Goal: Task Accomplishment & Management: Use online tool/utility

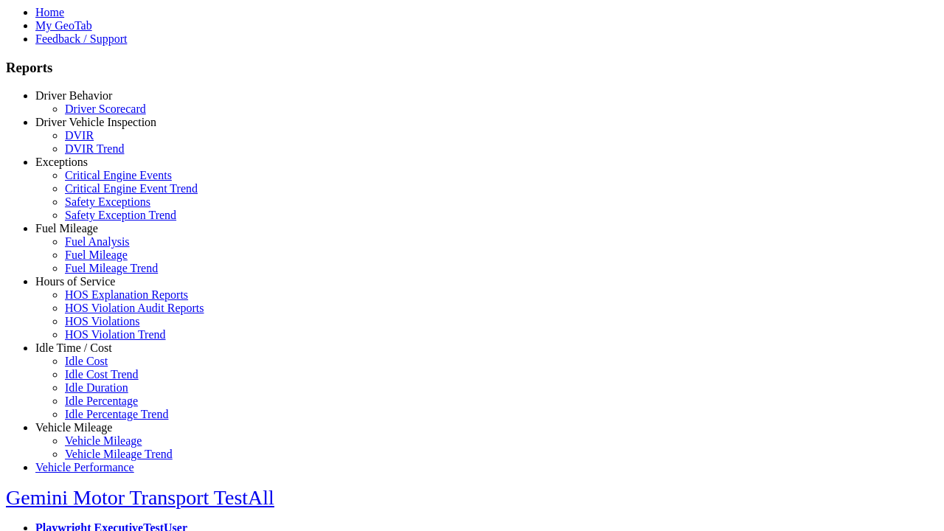
click at [85, 354] on link "Idle Time / Cost" at bounding box center [73, 348] width 77 height 13
click at [96, 367] on link "Idle Cost" at bounding box center [86, 361] width 43 height 13
select select
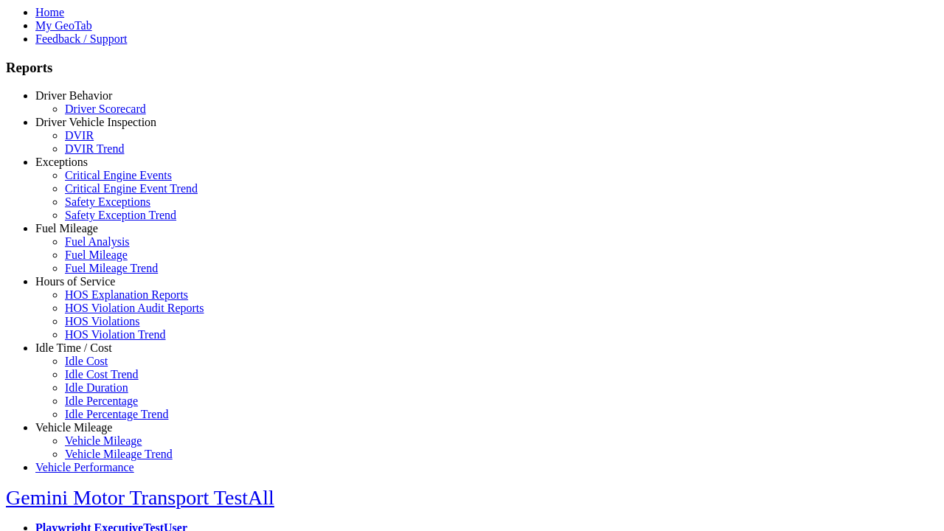
select select
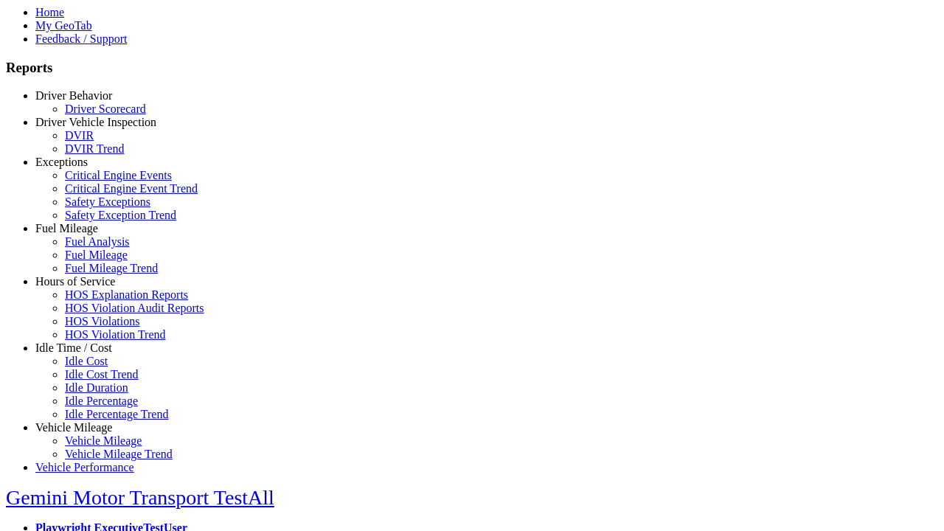
select select
select select "**"
